Goal: Transaction & Acquisition: Purchase product/service

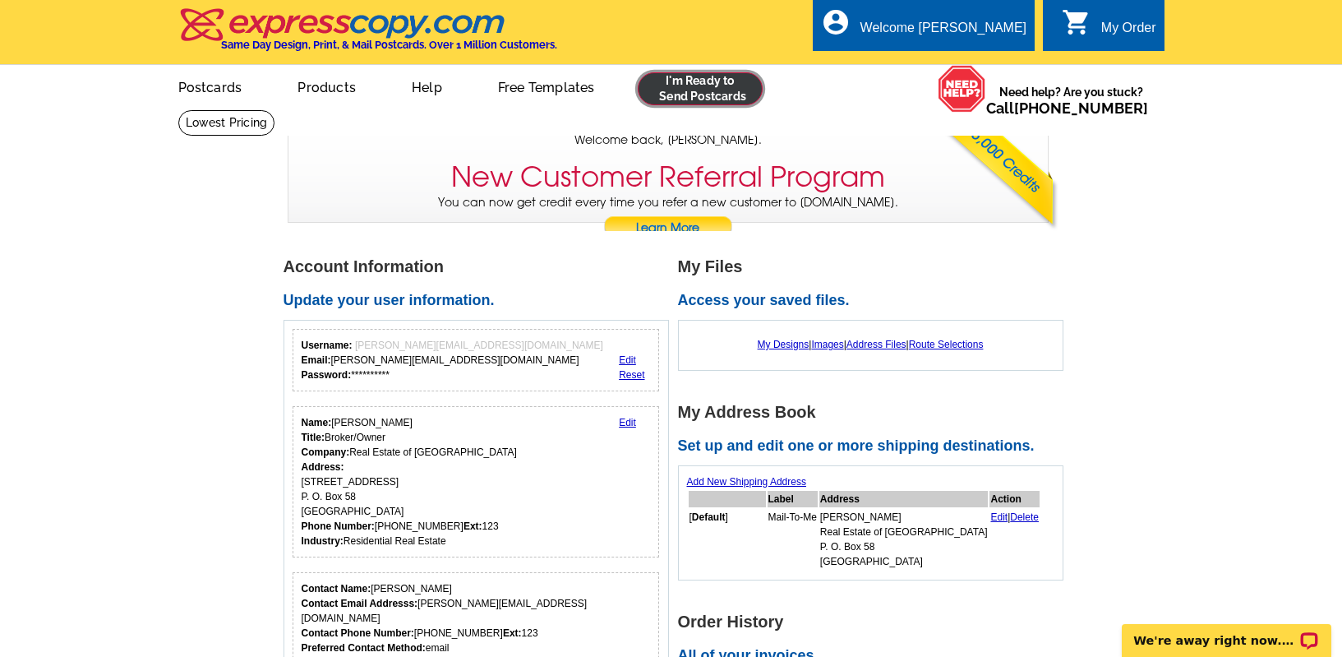
click at [675, 94] on link at bounding box center [701, 88] width 126 height 33
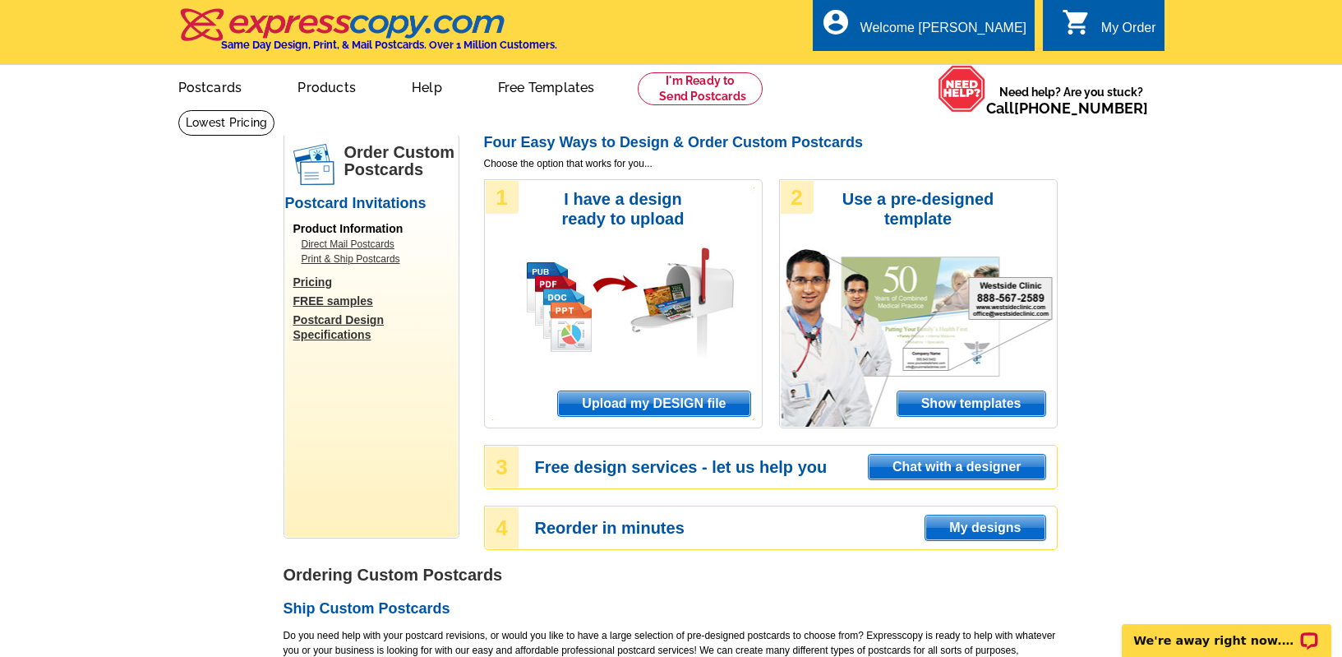
click at [629, 401] on span "Upload my DESIGN file" at bounding box center [653, 403] width 191 height 25
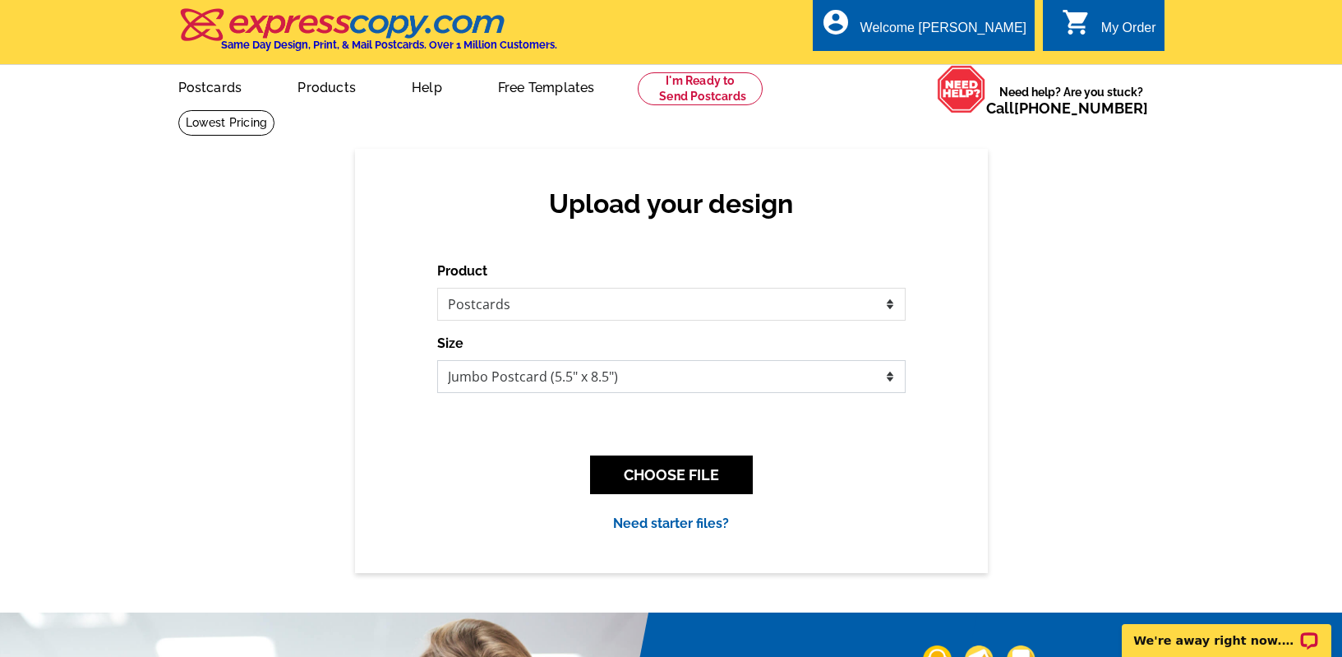
click at [630, 367] on select "Jumbo Postcard (5.5" x 8.5") Regular Postcard (4.25" x 5.6") Panoramic Postcard…" at bounding box center [671, 376] width 468 height 33
select select "1"
click at [437, 360] on select "Jumbo Postcard (5.5" x 8.5") Regular Postcard (4.25" x 5.6") Panoramic Postcard…" at bounding box center [671, 376] width 468 height 33
click at [682, 483] on button "CHOOSE FILE" at bounding box center [671, 474] width 163 height 39
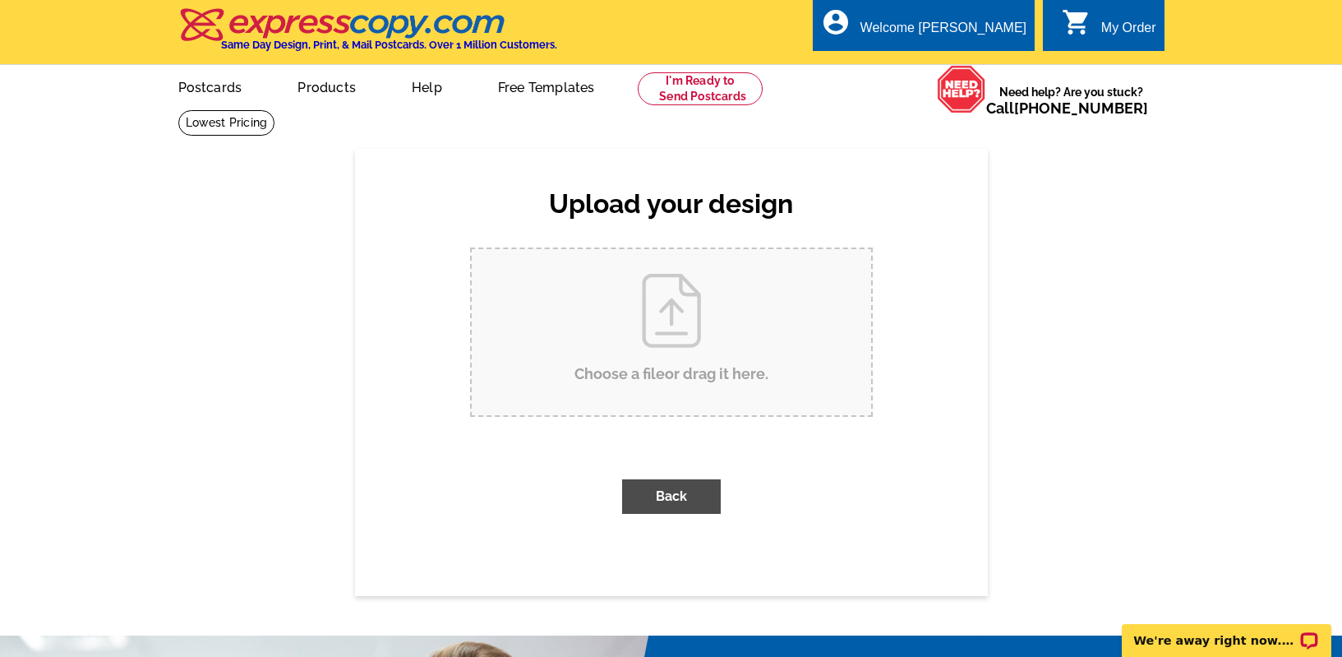
click at [658, 328] on input "Choose a file or drag it here ." at bounding box center [671, 332] width 399 height 166
type input "C:\fakepath\HCH21-6_sold.pdf"
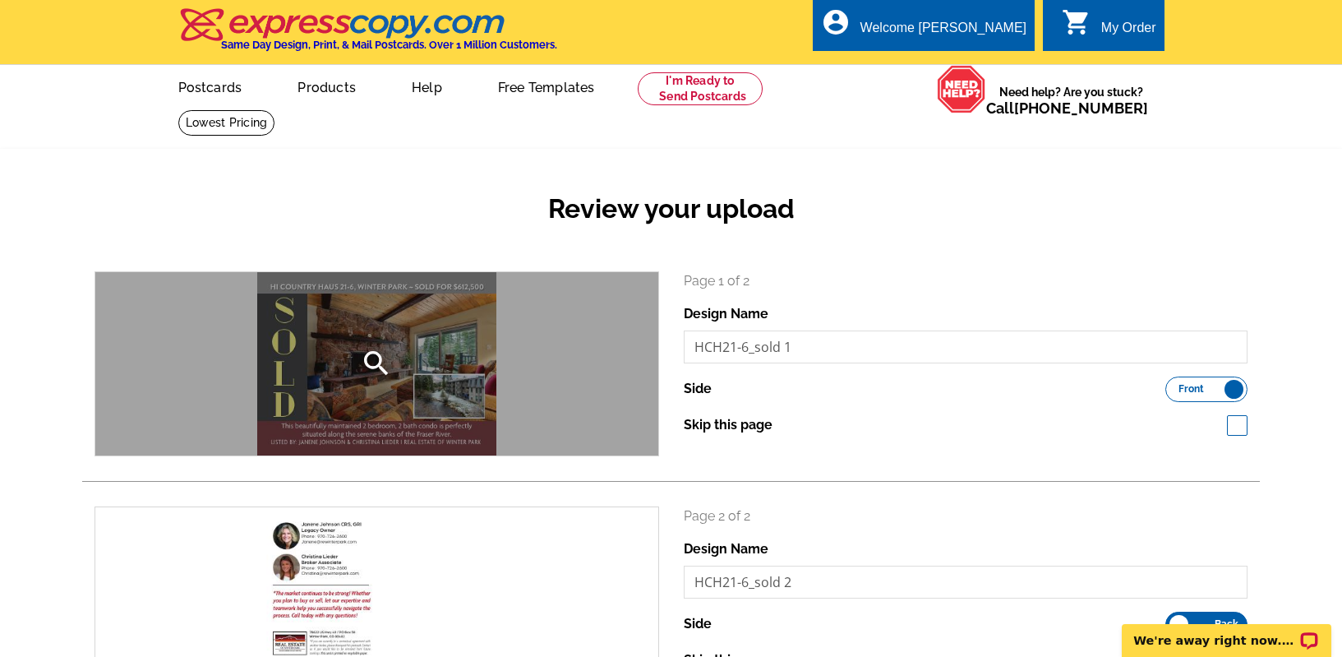
click at [368, 356] on icon "search" at bounding box center [376, 363] width 33 height 33
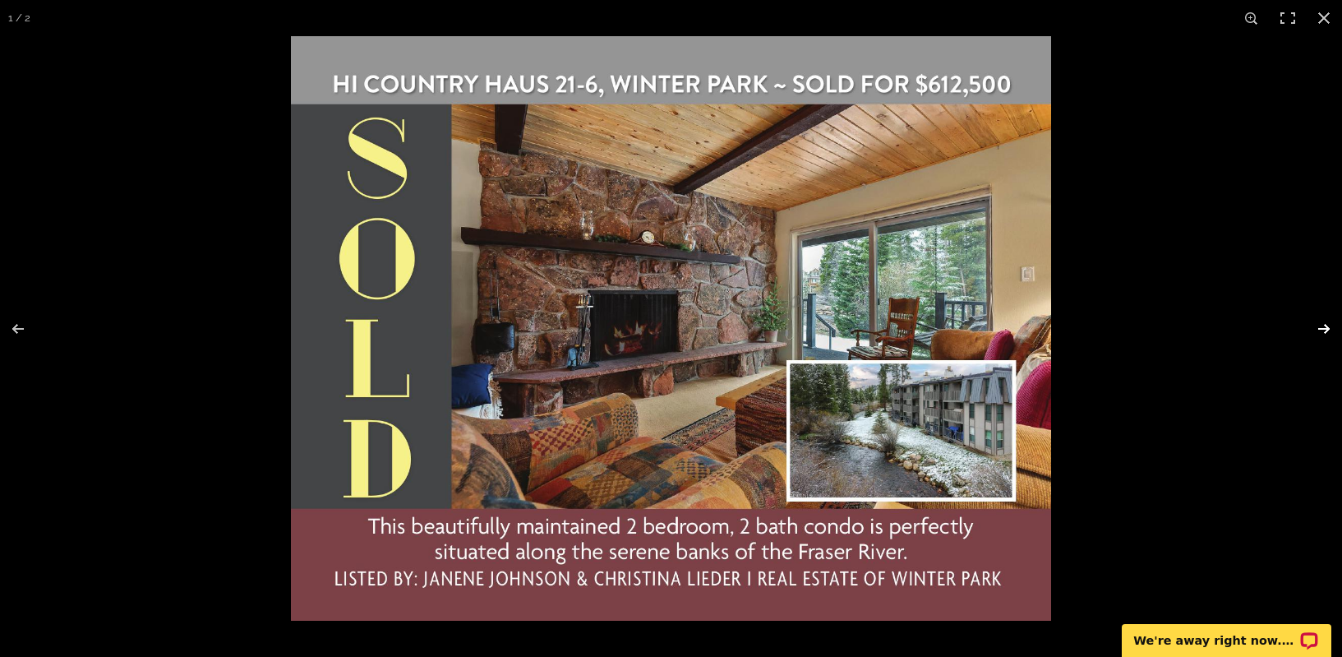
click at [1321, 328] on button at bounding box center [1313, 329] width 58 height 82
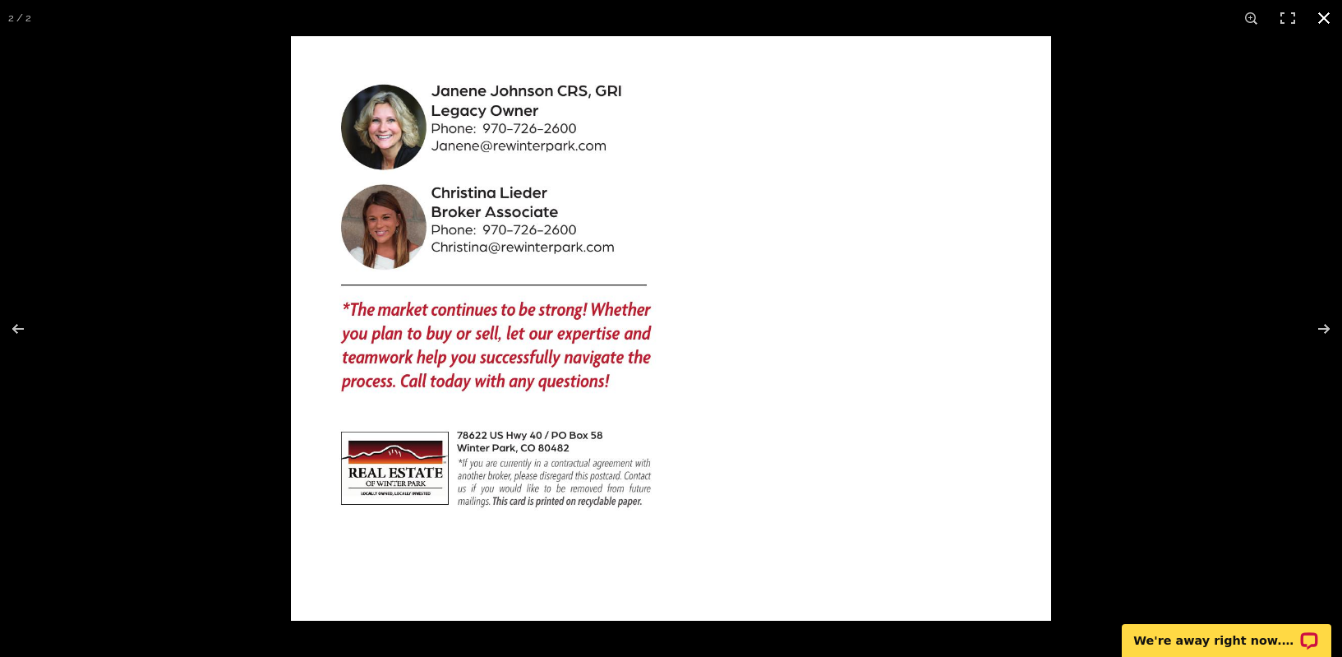
click at [1320, 20] on button at bounding box center [1324, 18] width 36 height 36
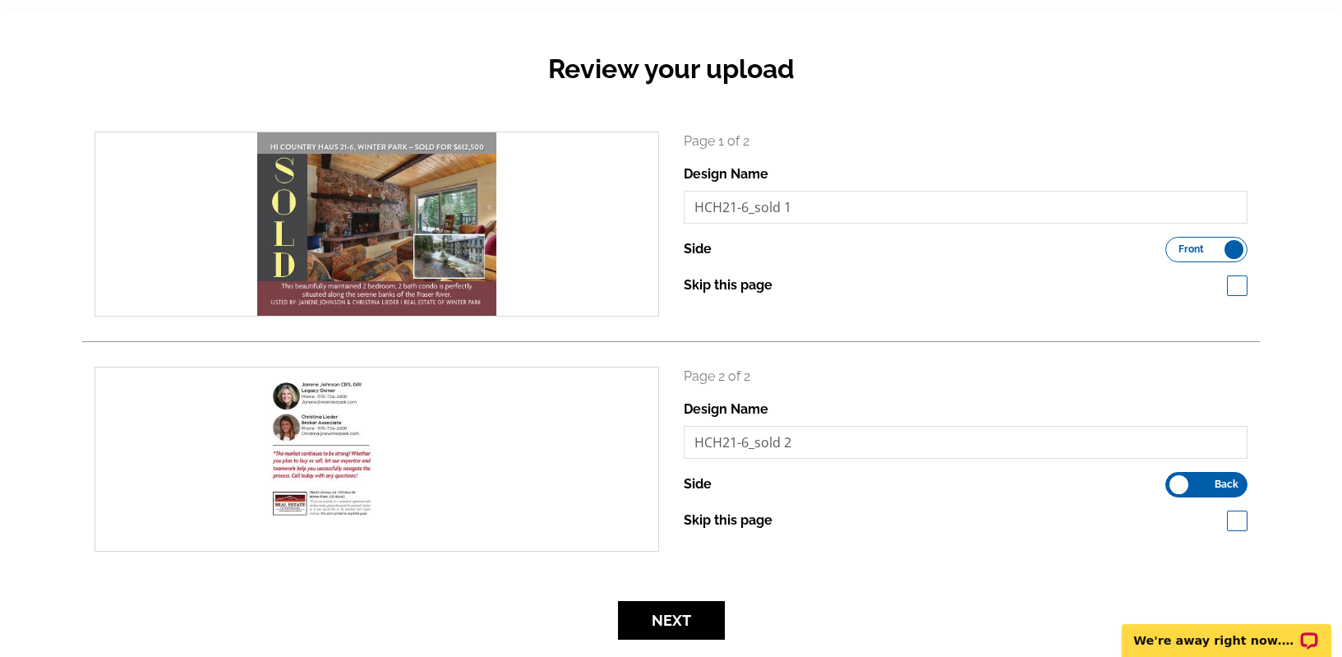
scroll to position [203, 0]
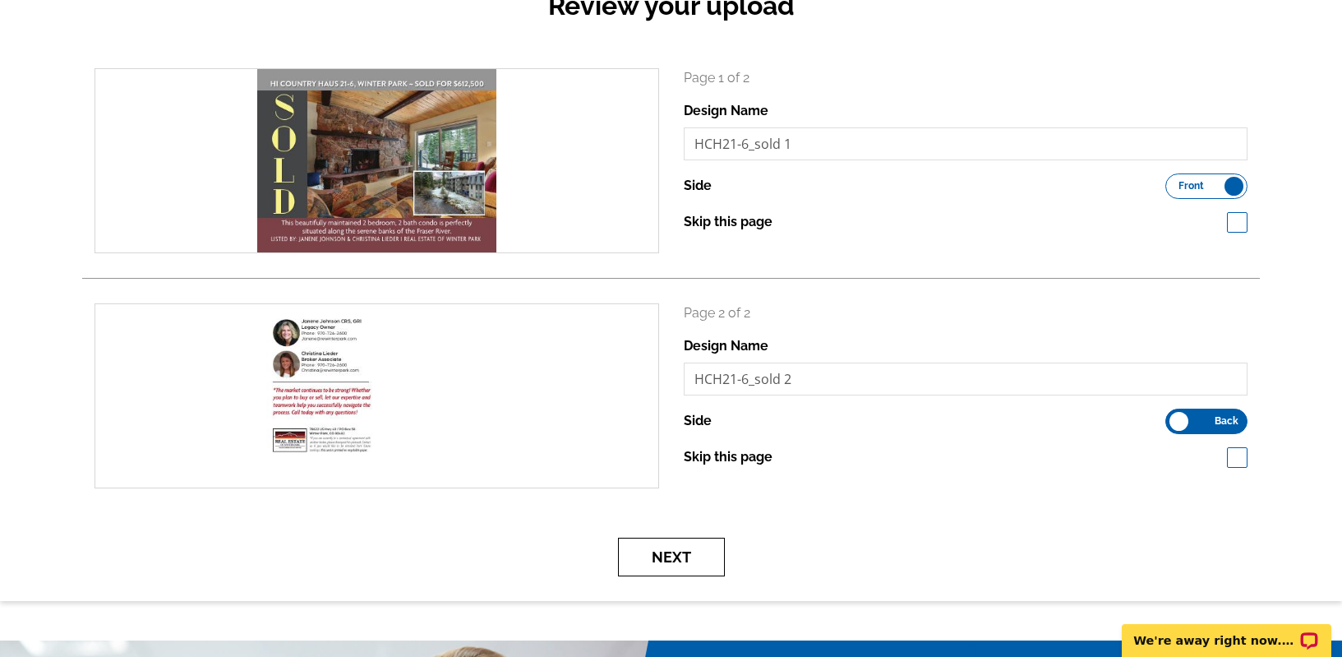
click at [651, 559] on button "Next" at bounding box center [671, 556] width 107 height 39
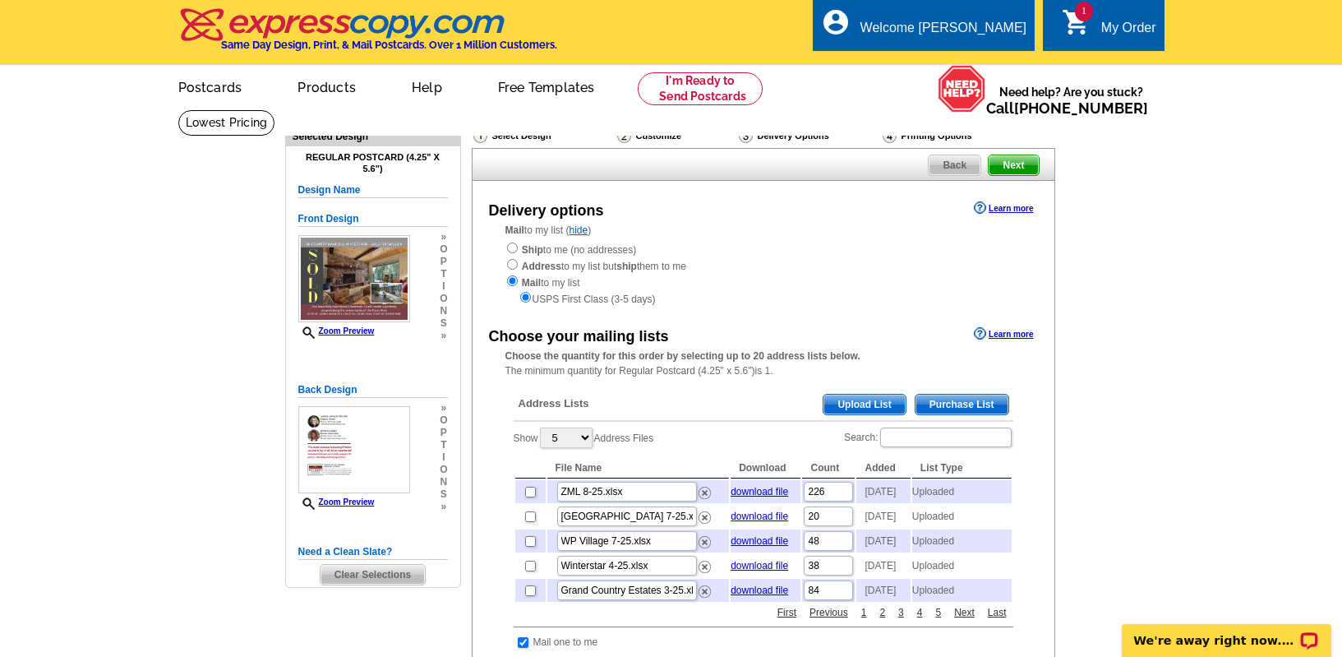
click at [842, 404] on span "Upload List" at bounding box center [863, 404] width 81 height 20
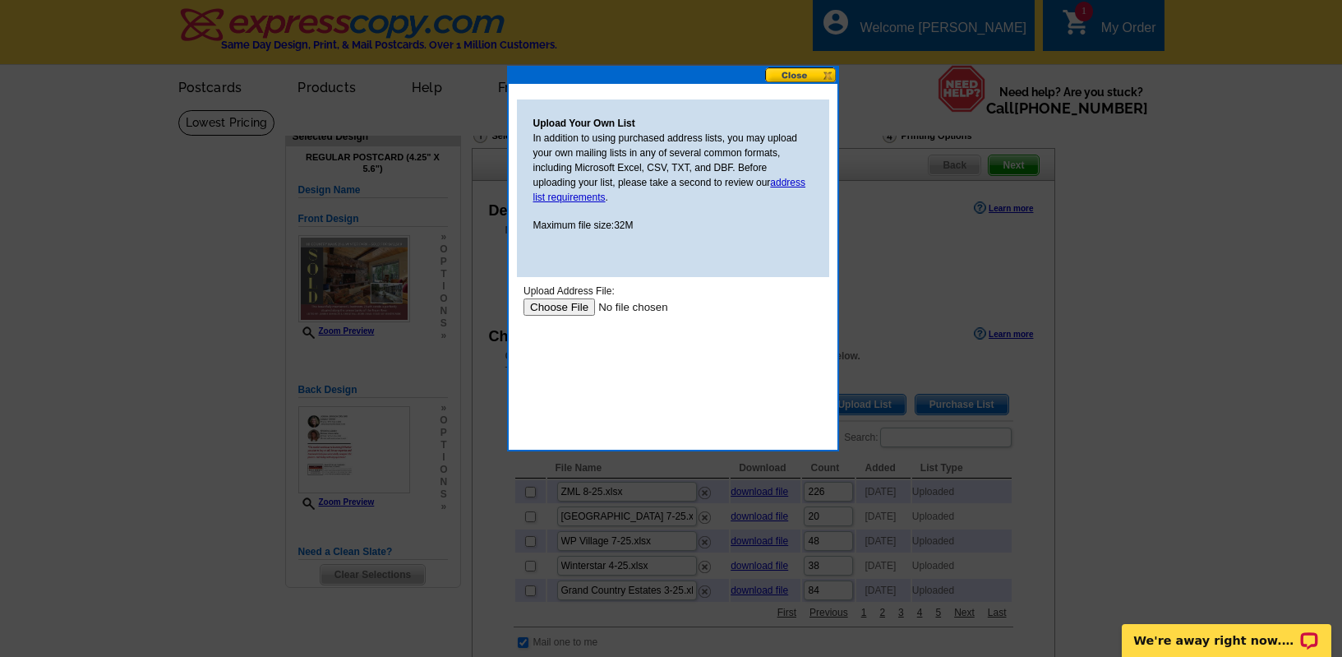
click at [565, 307] on input "file" at bounding box center [627, 306] width 208 height 17
click at [566, 304] on input "file" at bounding box center [627, 306] width 208 height 17
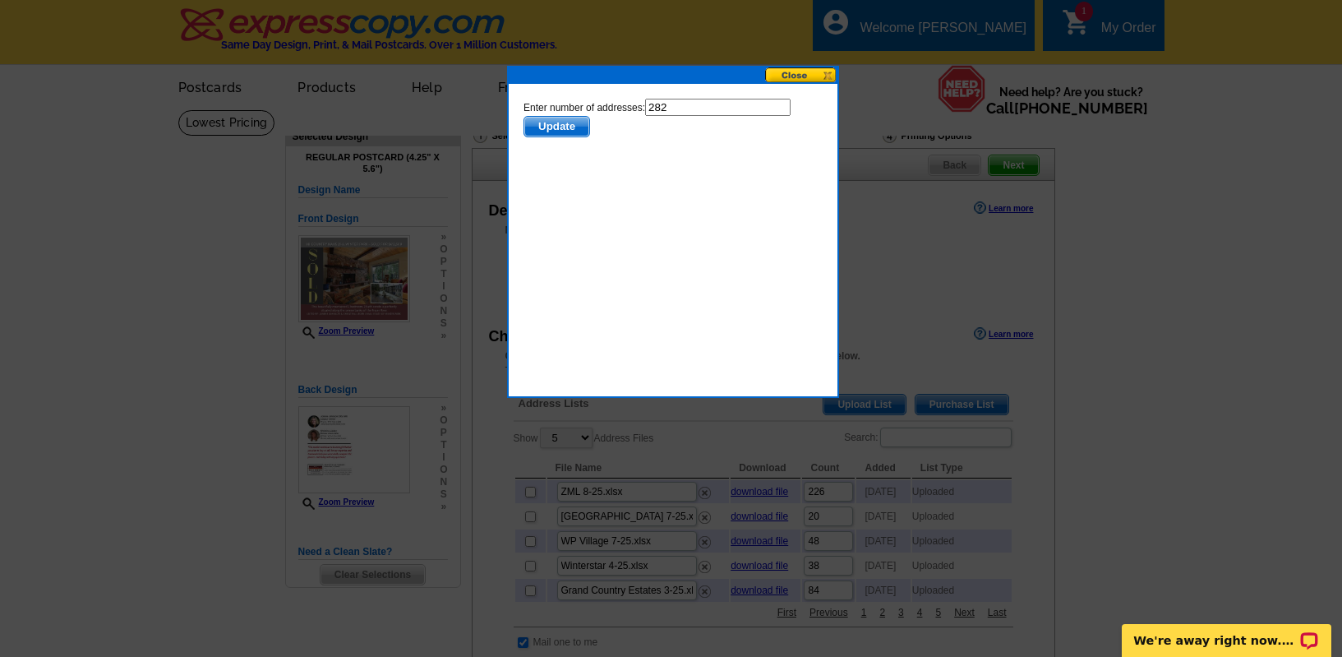
click at [699, 98] on html "Enter number of addresses: 282 Update" at bounding box center [672, 174] width 312 height 164
click at [701, 107] on input "282" at bounding box center [716, 107] width 145 height 17
type input "281"
click at [569, 127] on span "Update" at bounding box center [555, 127] width 65 height 20
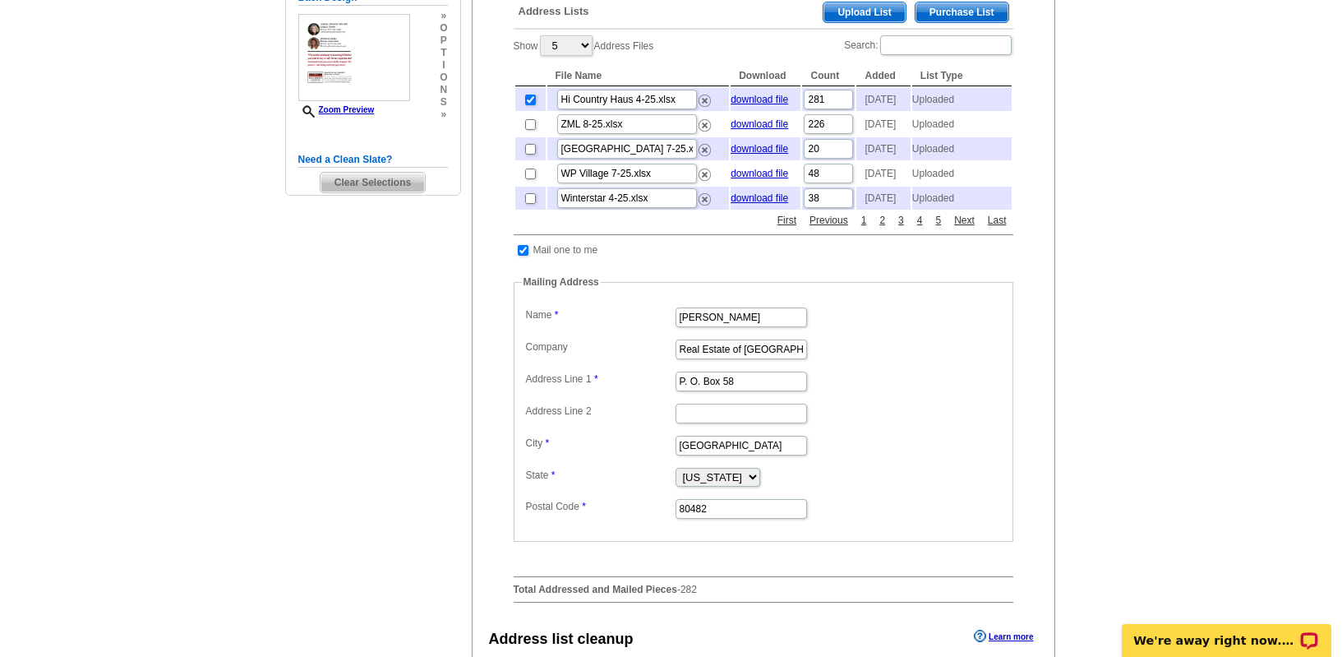
scroll to position [403, 0]
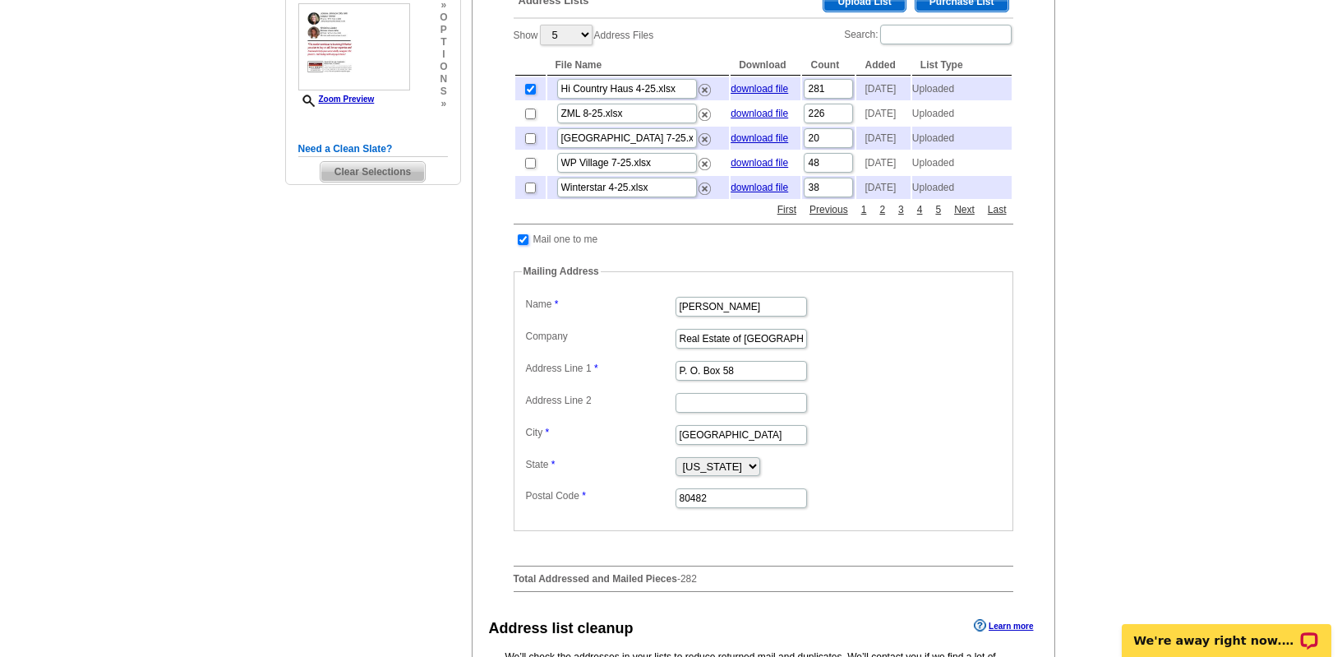
click at [523, 245] on input "checkbox" at bounding box center [523, 239] width 11 height 11
checkbox input "false"
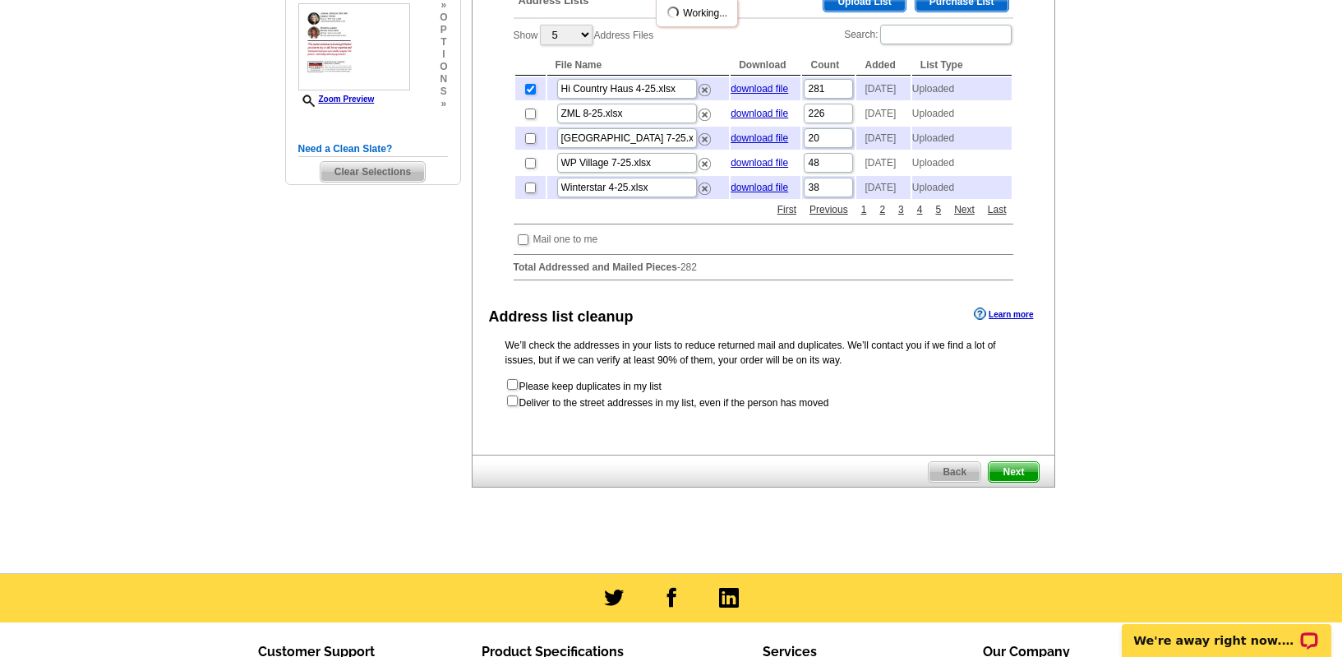
click at [1008, 482] on span "Next" at bounding box center [1013, 472] width 49 height 20
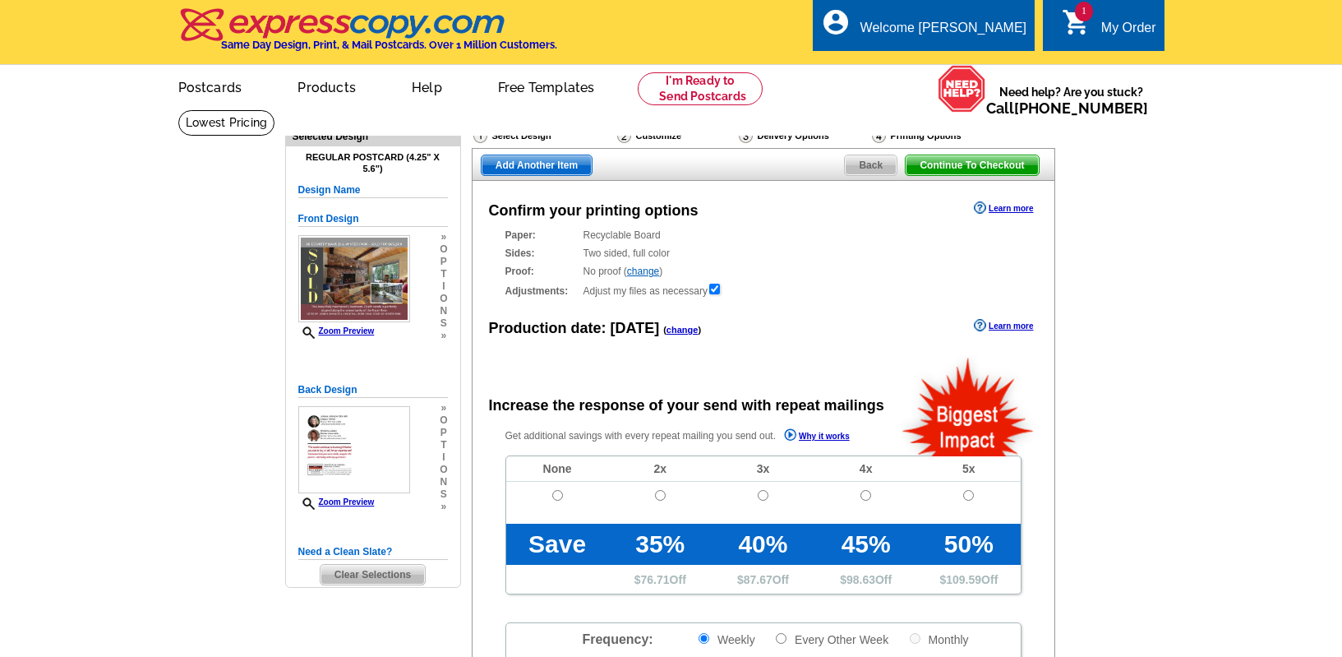
radio input "false"
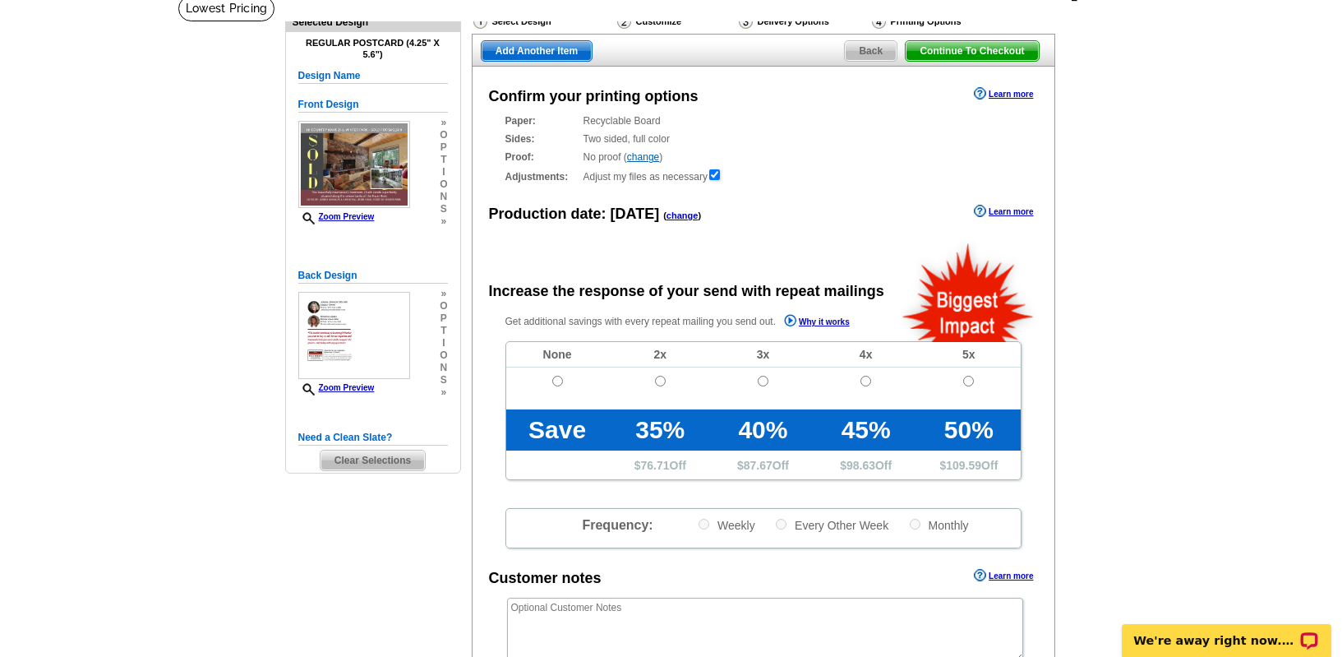
scroll to position [142, 0]
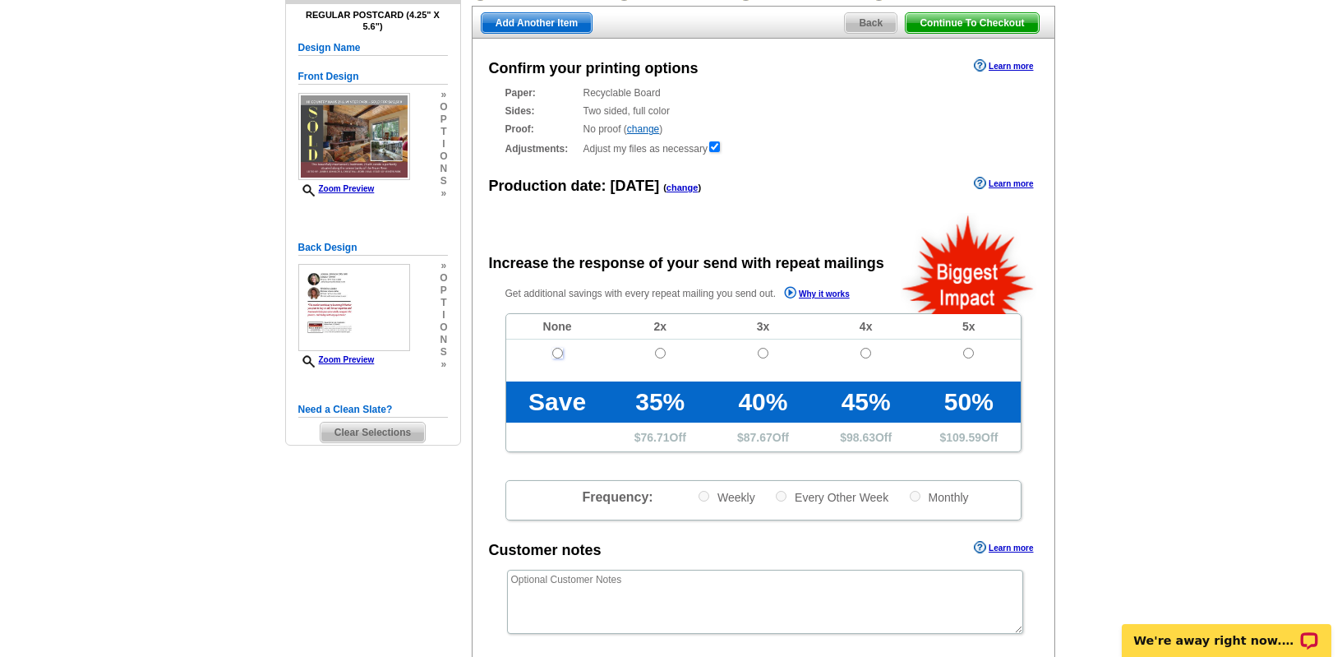
click at [557, 353] on input "radio" at bounding box center [557, 353] width 11 height 11
radio input "true"
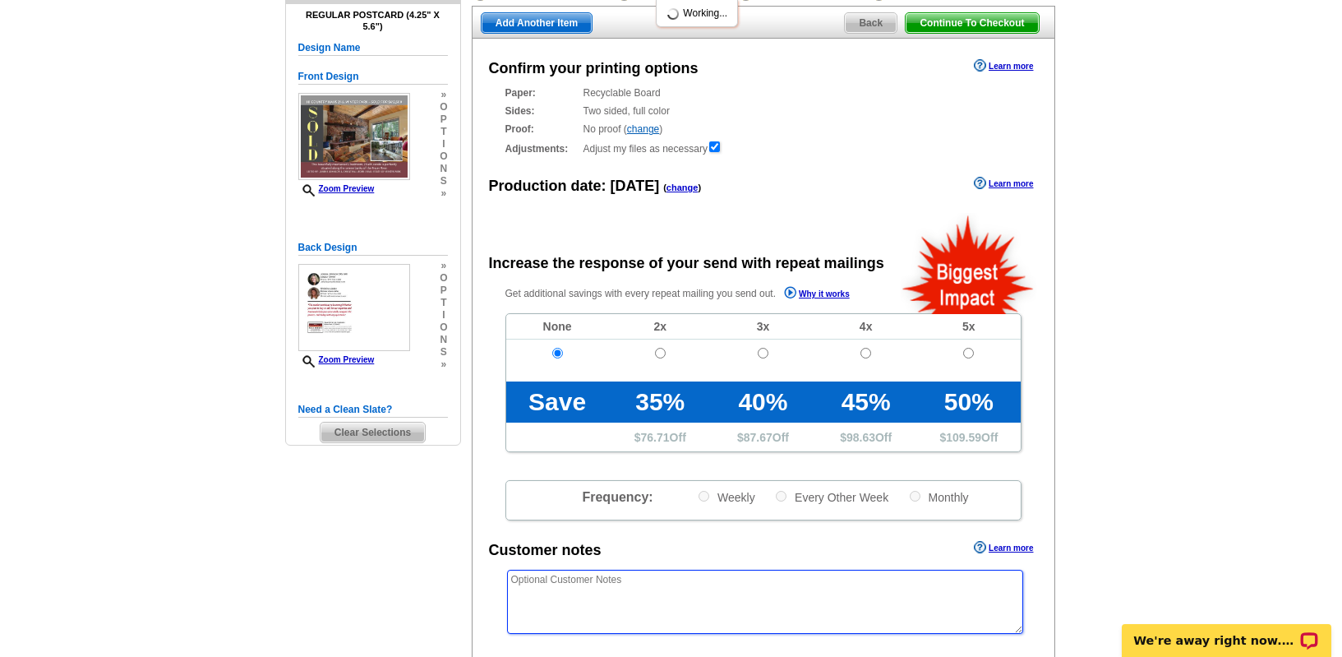
click at [685, 611] on textarea at bounding box center [765, 602] width 516 height 64
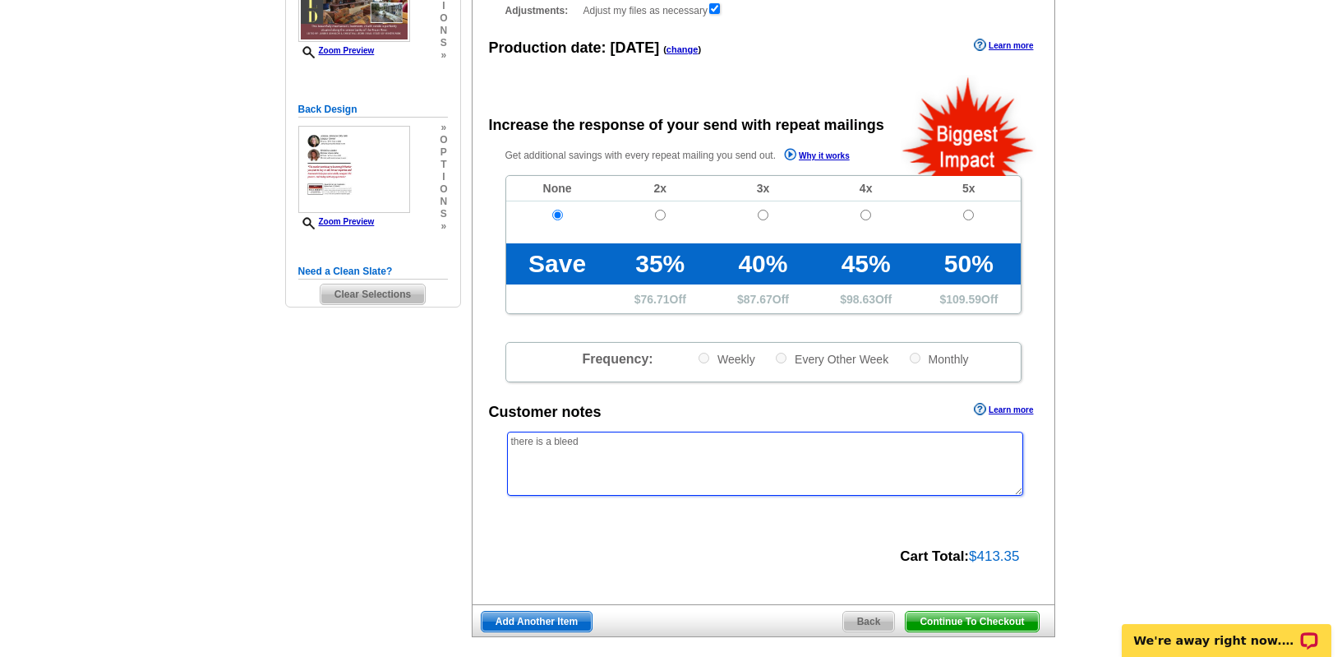
scroll to position [291, 0]
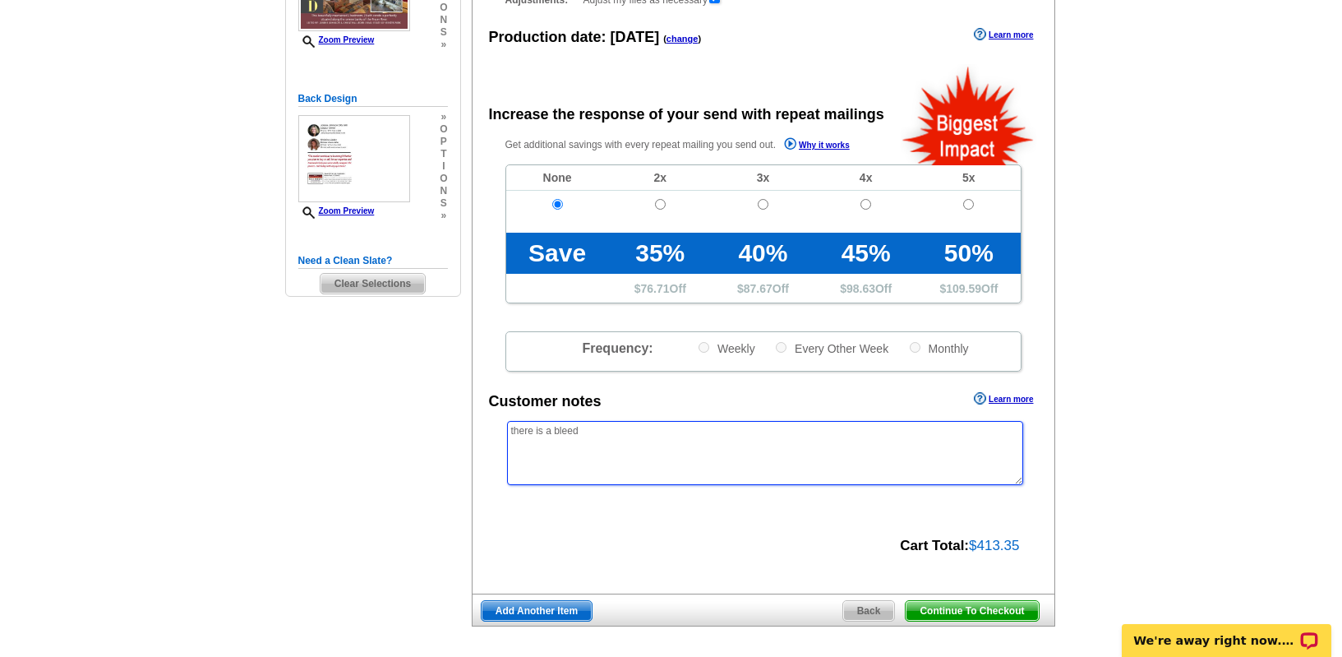
type textarea "there is a bleed"
click at [982, 607] on span "Continue To Checkout" at bounding box center [972, 611] width 132 height 20
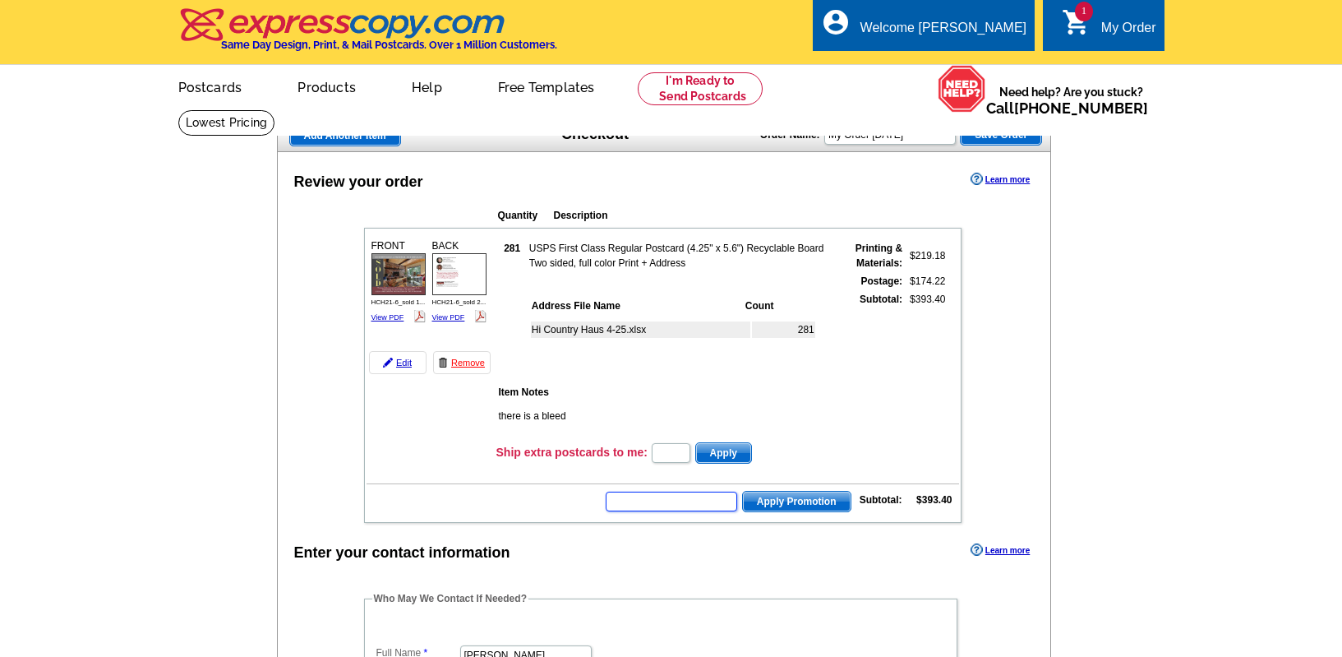
click at [677, 504] on input "text" at bounding box center [671, 501] width 131 height 20
paste input "GROW0825"
type input "GROW0825"
click at [769, 505] on span "Apply Promotion" at bounding box center [797, 501] width 108 height 20
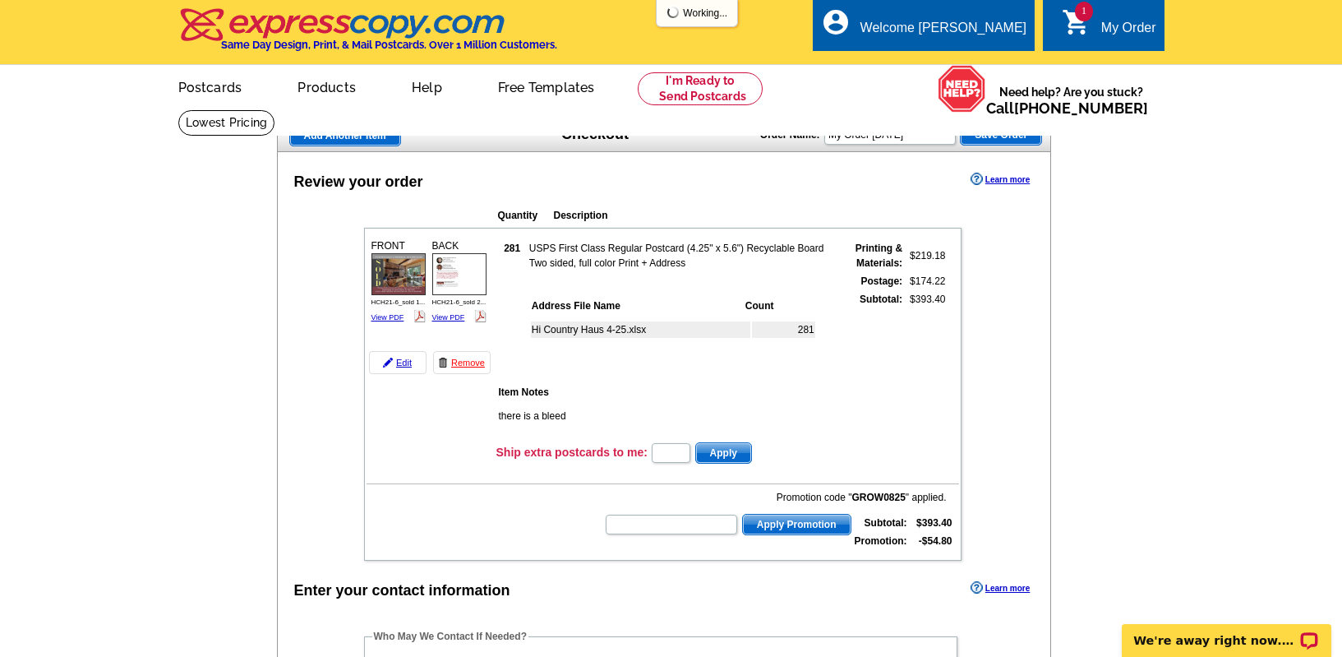
click at [396, 285] on img at bounding box center [398, 274] width 54 height 42
click at [448, 265] on img at bounding box center [459, 274] width 54 height 42
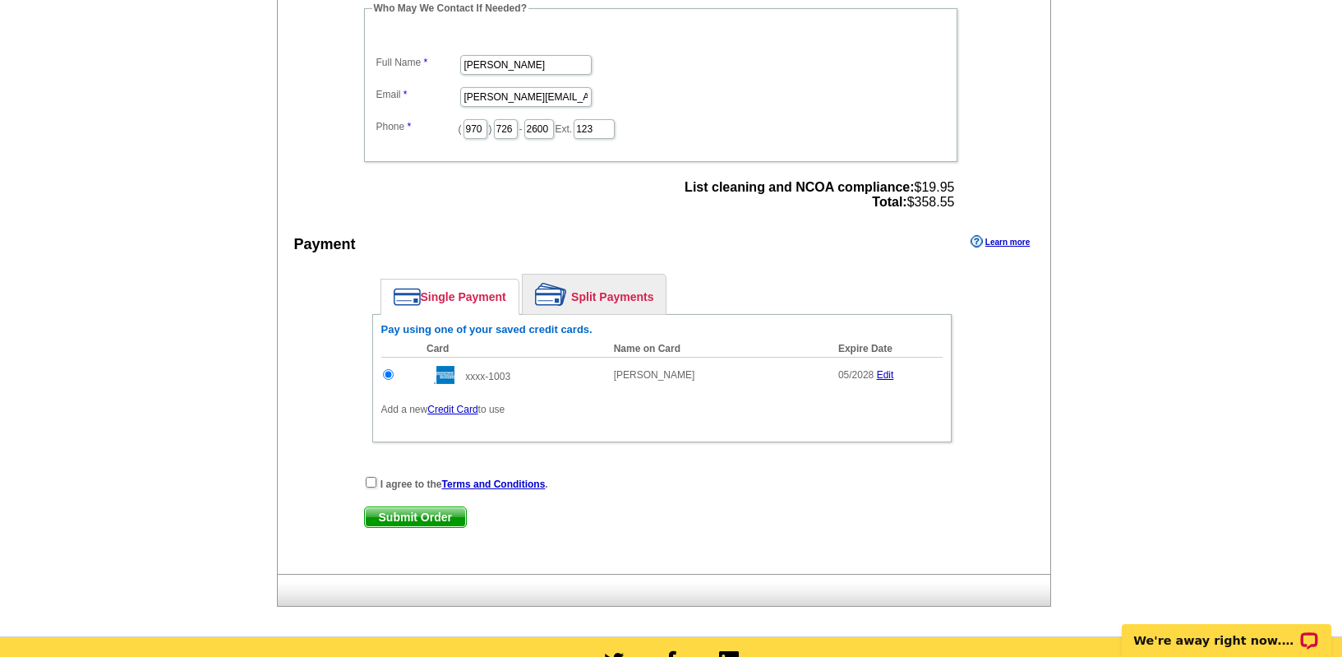
scroll to position [678, 0]
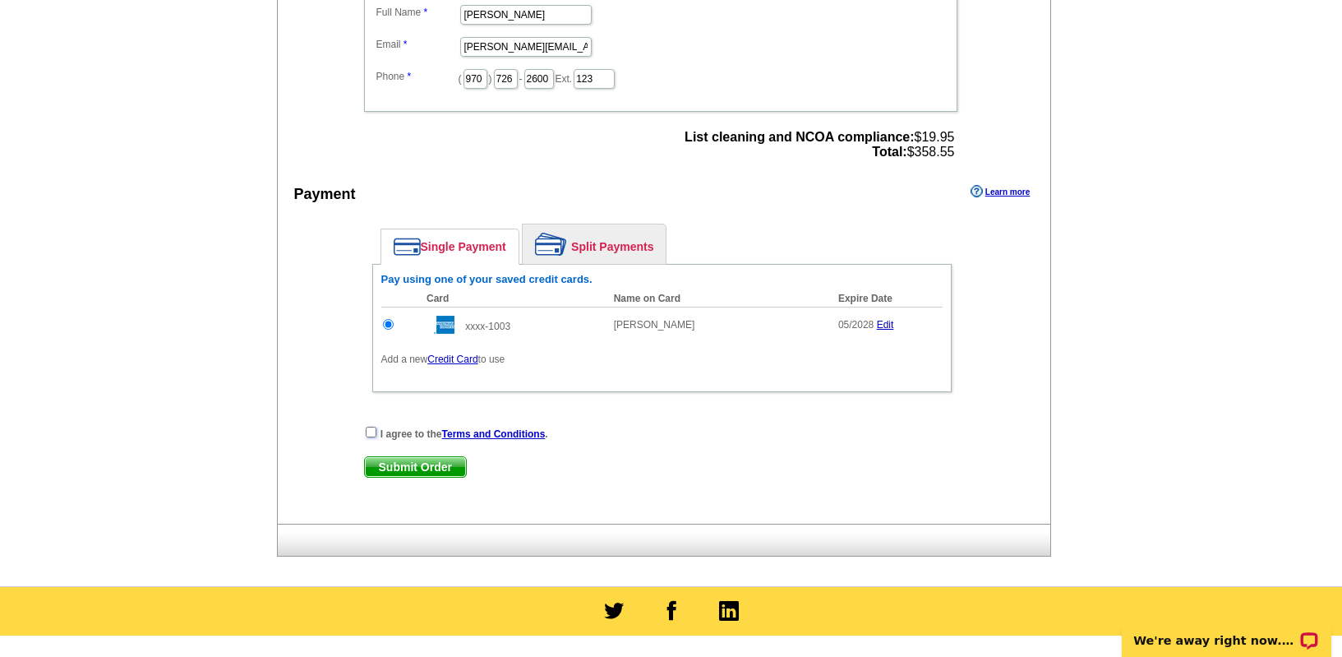
click at [371, 430] on input "checkbox" at bounding box center [371, 432] width 11 height 11
checkbox input "true"
click at [399, 468] on span "Submit Order" at bounding box center [415, 467] width 101 height 20
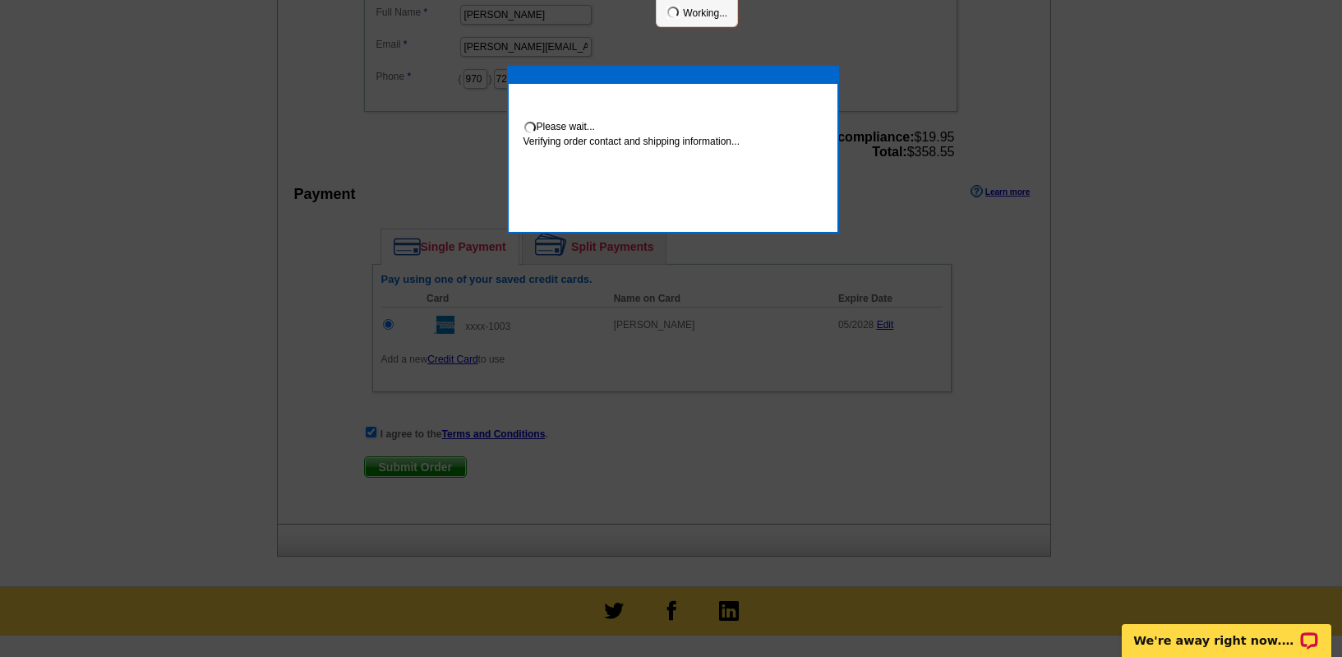
scroll to position [671, 0]
